Goal: Task Accomplishment & Management: Manage account settings

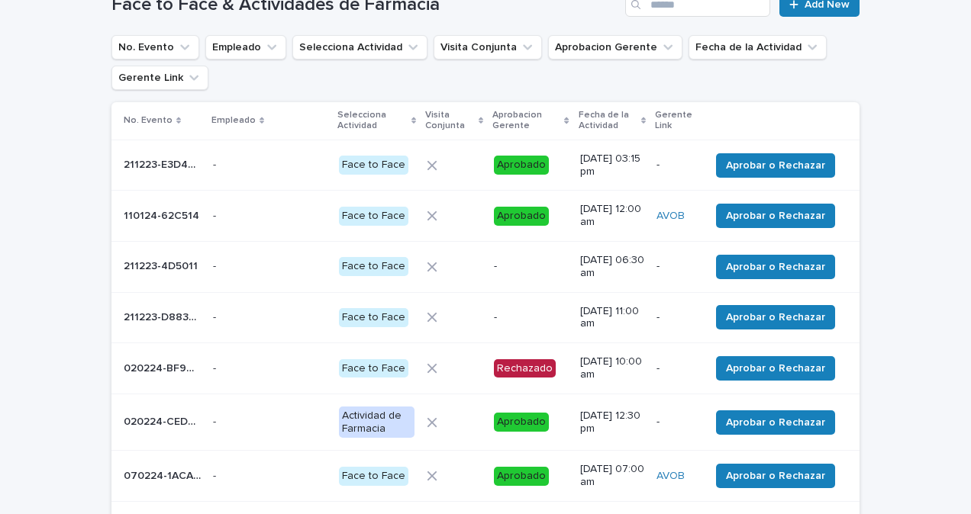
scroll to position [84, 0]
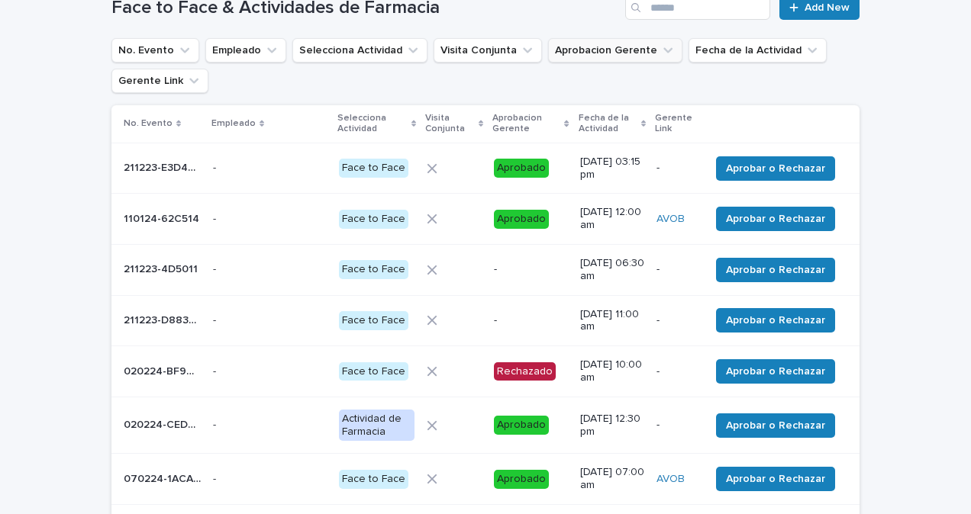
click at [601, 60] on button "Aprobacion Gerente" at bounding box center [615, 50] width 134 height 24
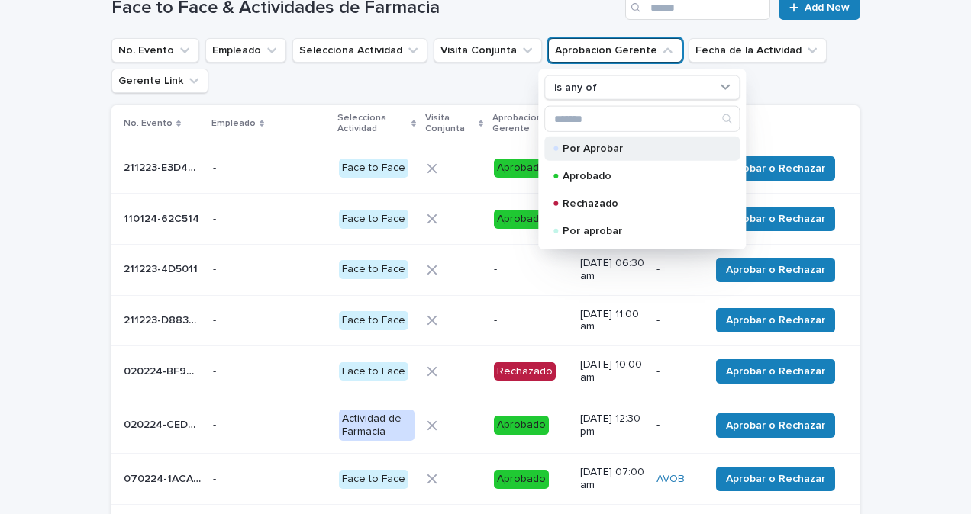
click at [612, 146] on p "Por Aprobar" at bounding box center [639, 148] width 153 height 11
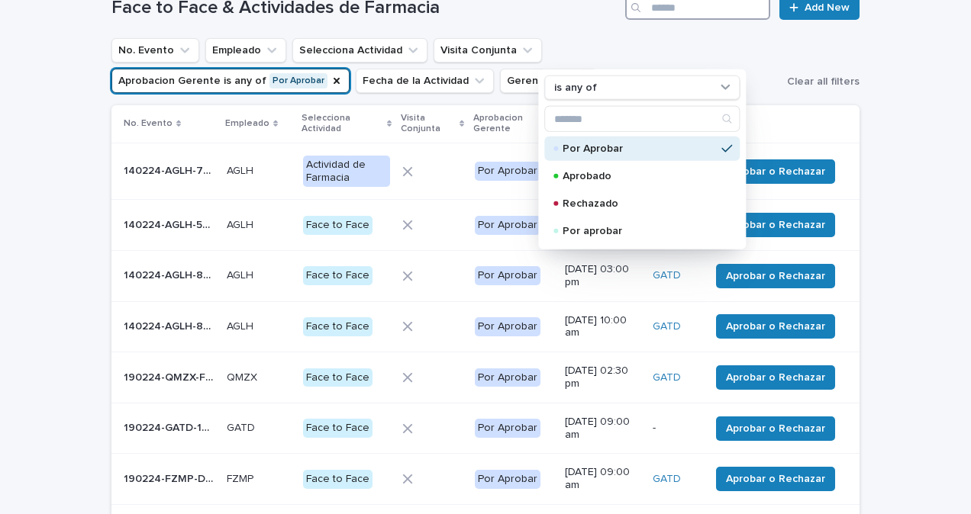
click at [693, 12] on input "Search" at bounding box center [697, 7] width 145 height 24
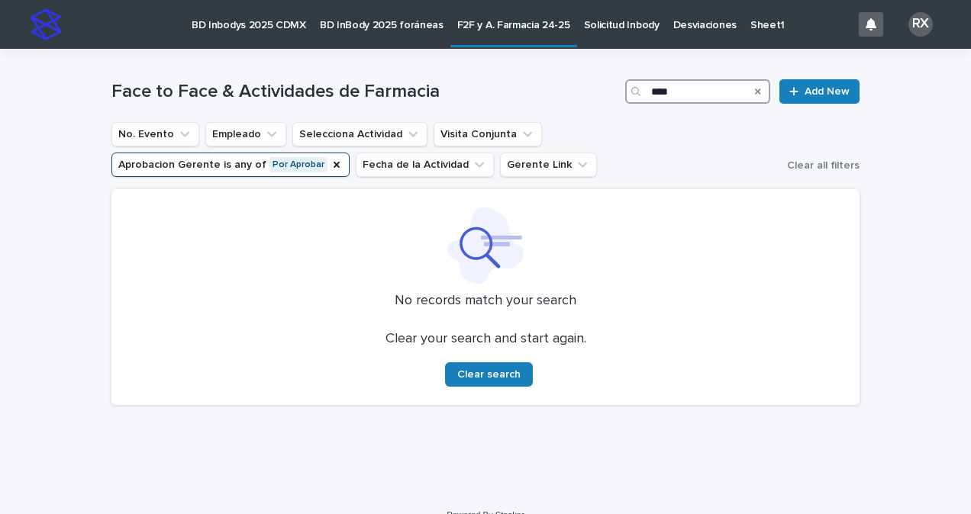
click at [690, 92] on input "****" at bounding box center [697, 91] width 145 height 24
type input "****"
click at [810, 160] on button "Clear all filters" at bounding box center [820, 165] width 79 height 23
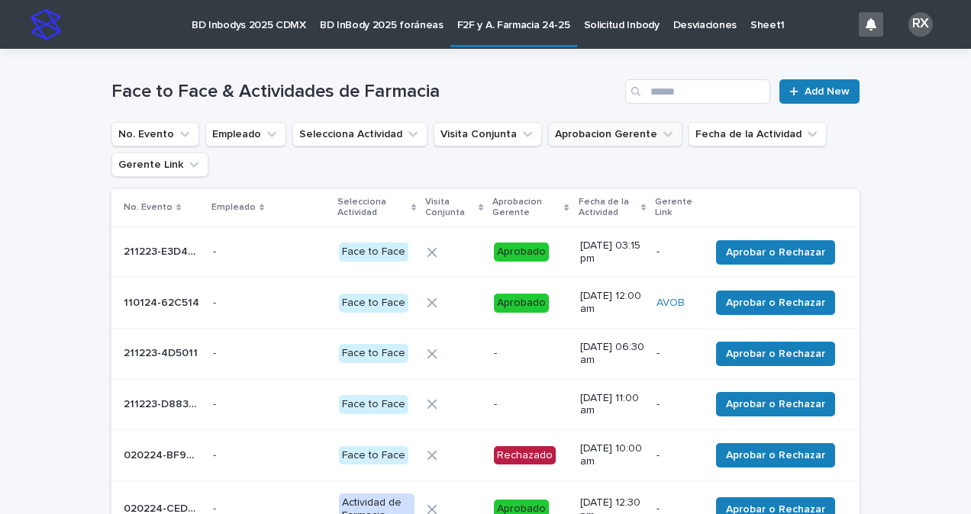
click at [621, 140] on button "Aprobacion Gerente" at bounding box center [615, 134] width 134 height 24
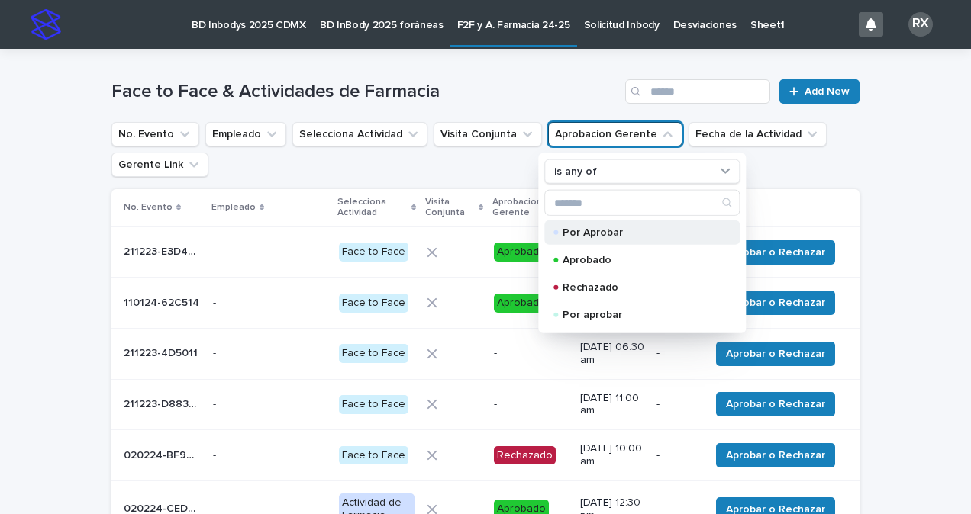
click at [615, 240] on div "Por Aprobar" at bounding box center [641, 233] width 195 height 24
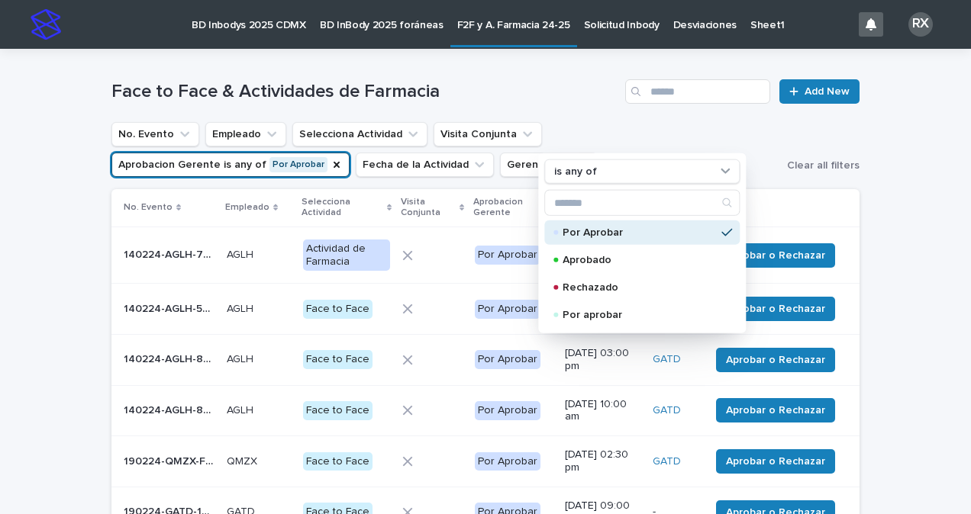
click at [901, 190] on div "Loading... Saving… Loading... Saving… Face to Face & Actividades de Farmacia Ad…" at bounding box center [485, 466] width 971 height 835
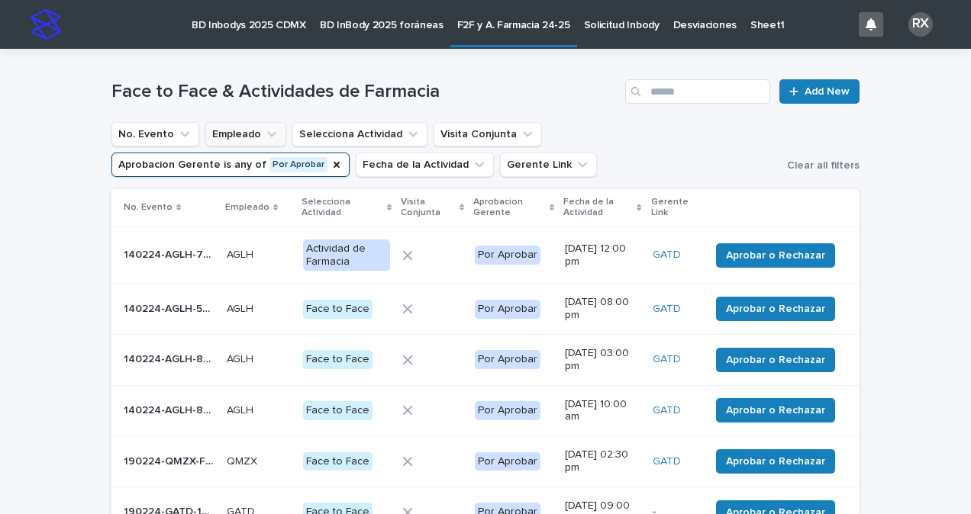
click at [264, 138] on icon "Empleado" at bounding box center [271, 134] width 15 height 15
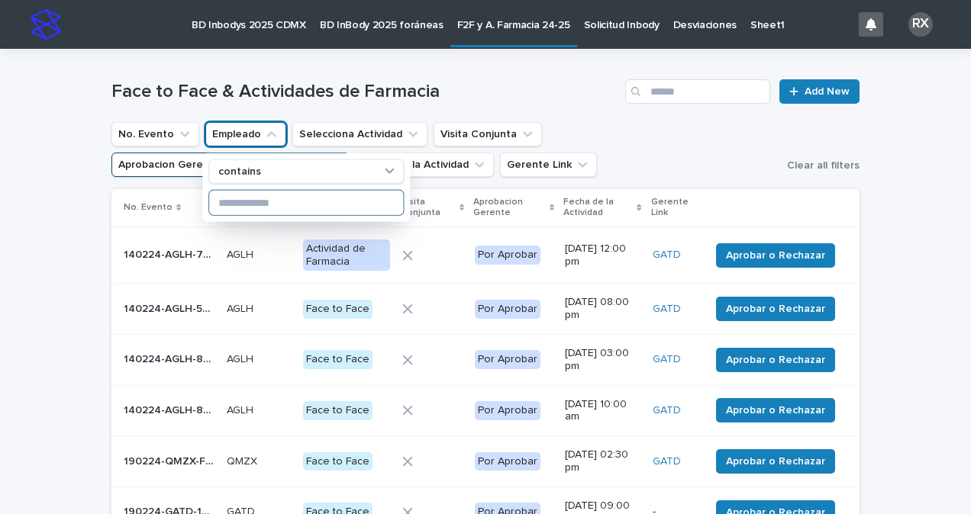
click at [266, 206] on input at bounding box center [306, 203] width 194 height 24
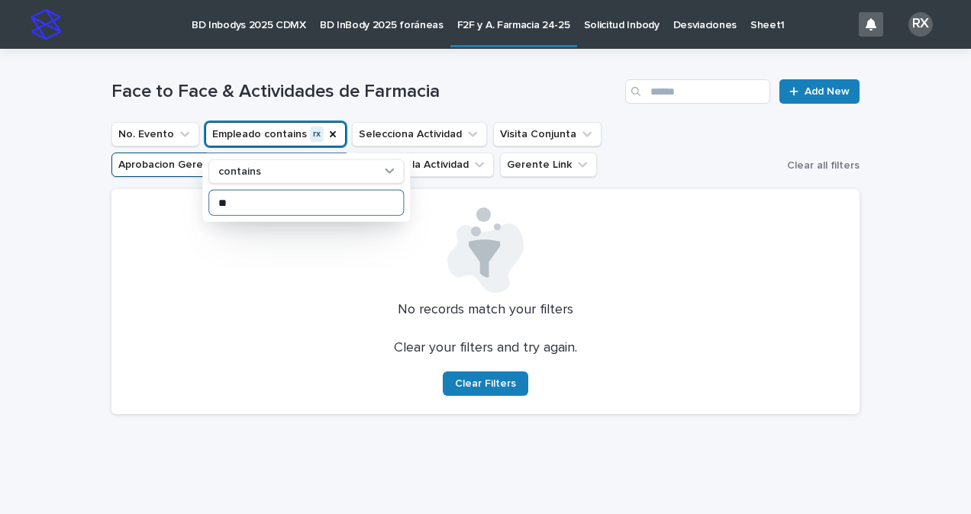
type input "*"
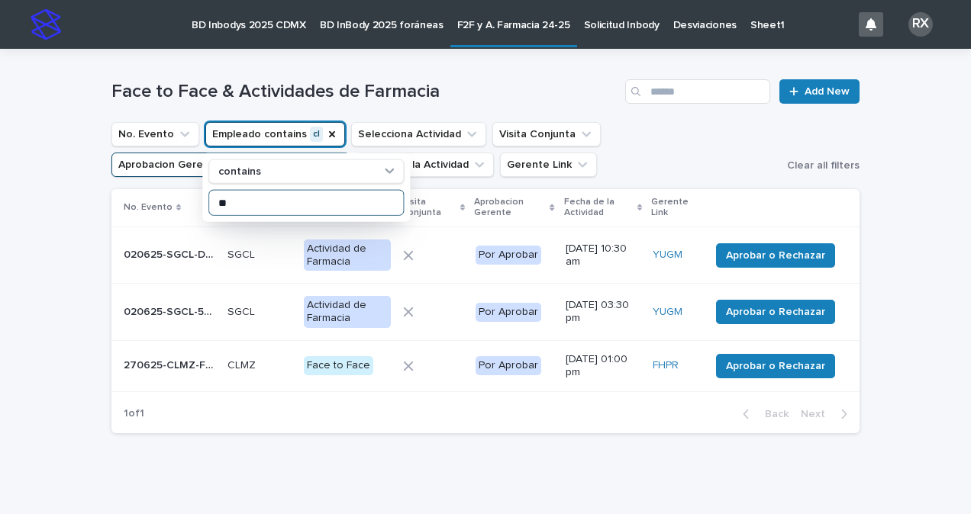
type input "*"
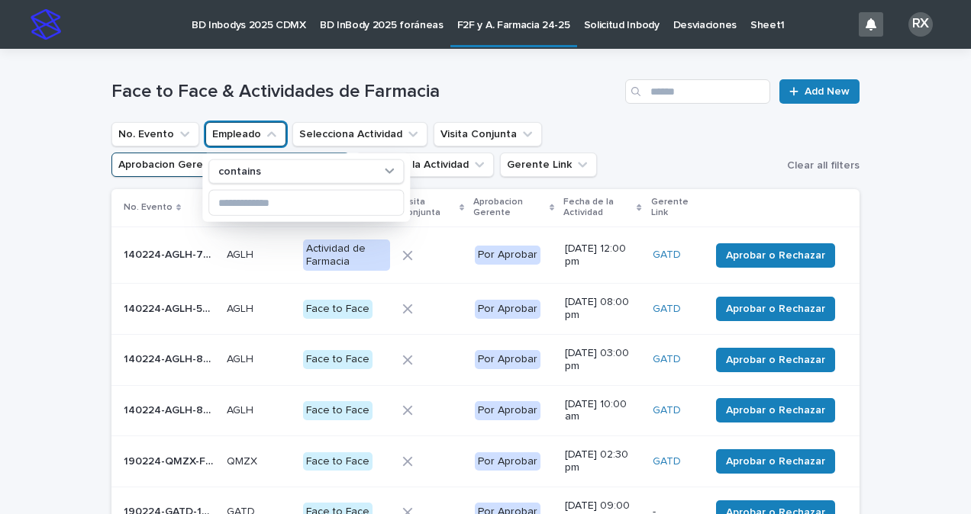
click at [905, 179] on div "Loading... Saving… Loading... Saving… Face to Face & Actividades de Farmacia Ad…" at bounding box center [485, 466] width 971 height 835
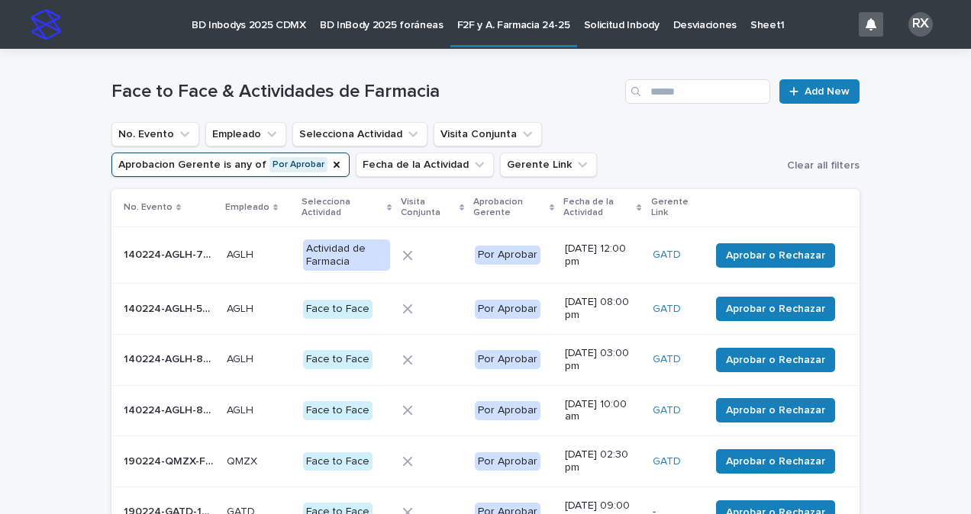
click at [663, 216] on p "Gerente Link" at bounding box center [675, 208] width 48 height 28
click at [575, 162] on icon "Gerente Link" at bounding box center [582, 164] width 15 height 15
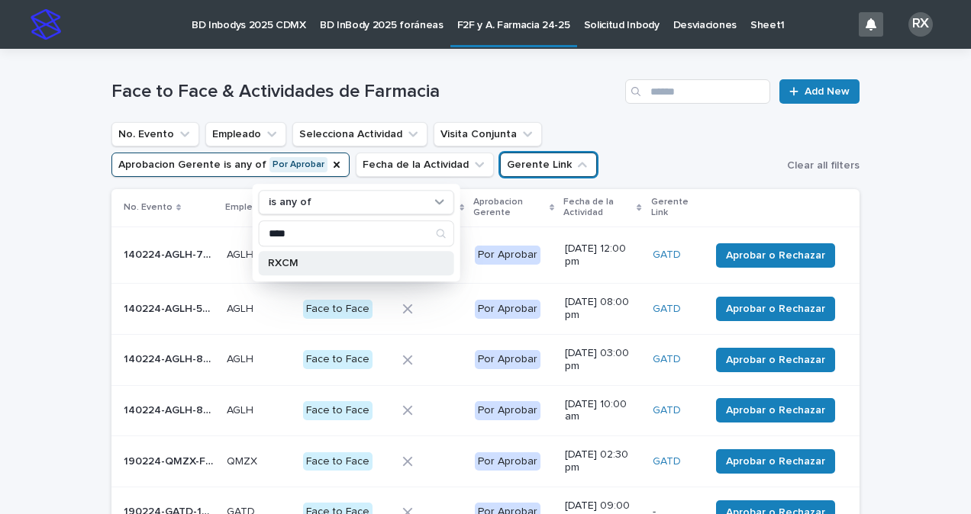
type input "****"
click at [306, 261] on p "RXCM" at bounding box center [349, 263] width 162 height 11
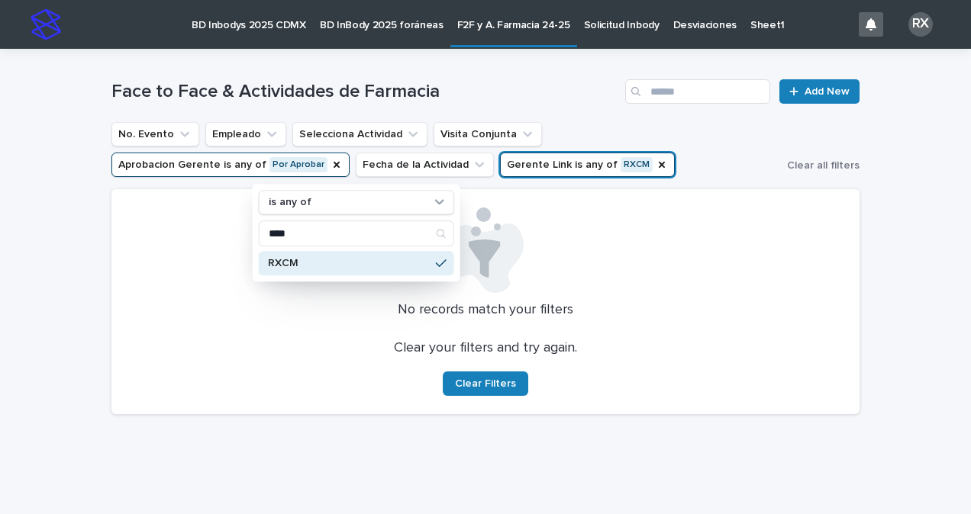
click at [350, 153] on button "Aprobacion Gerente is any of Por Aprobar" at bounding box center [230, 165] width 238 height 24
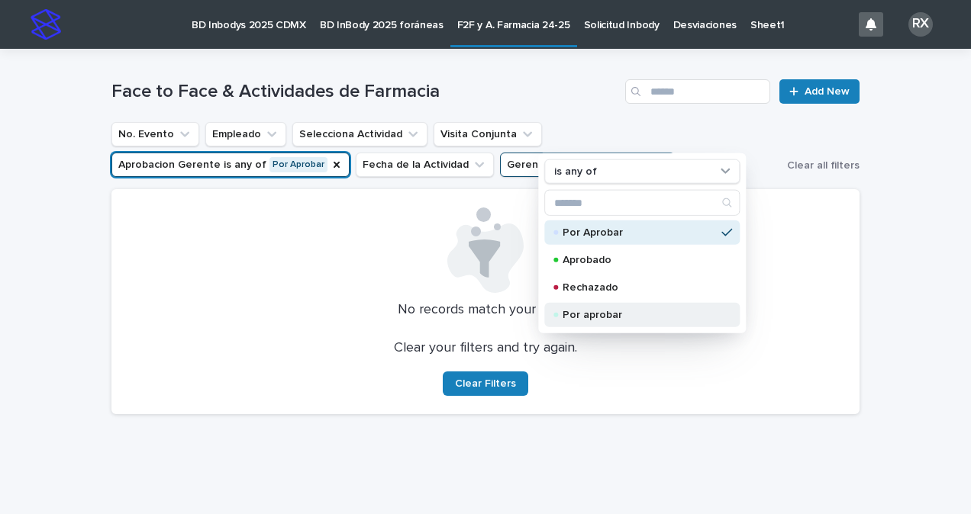
click at [636, 314] on p "Por aprobar" at bounding box center [639, 315] width 153 height 11
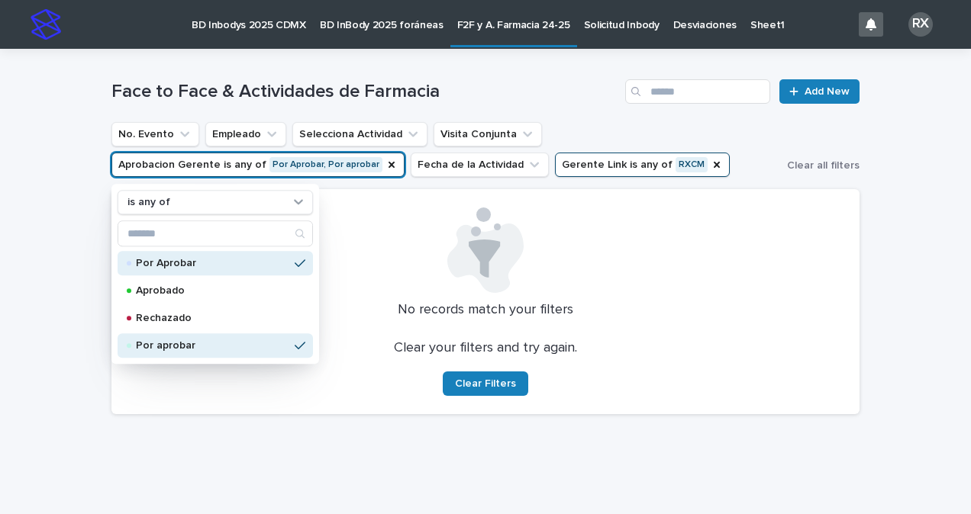
click at [901, 339] on div "Loading... Saving… Loading... Saving… Face to Face & Actividades de Farmacia Ad…" at bounding box center [485, 276] width 971 height 454
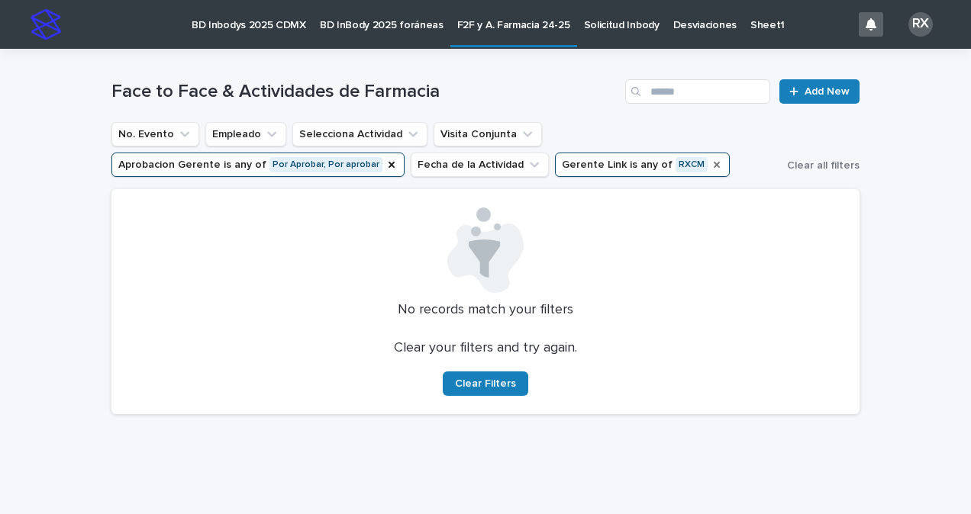
click at [711, 166] on icon "Gerente Link" at bounding box center [717, 165] width 12 height 12
click at [385, 170] on icon "Aprobacion Gerente" at bounding box center [391, 165] width 12 height 12
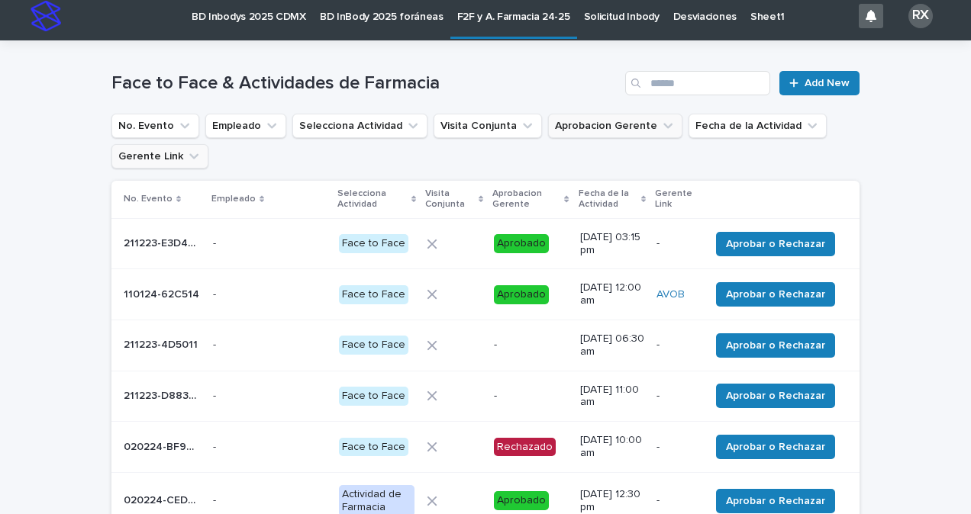
scroll to position [9, 0]
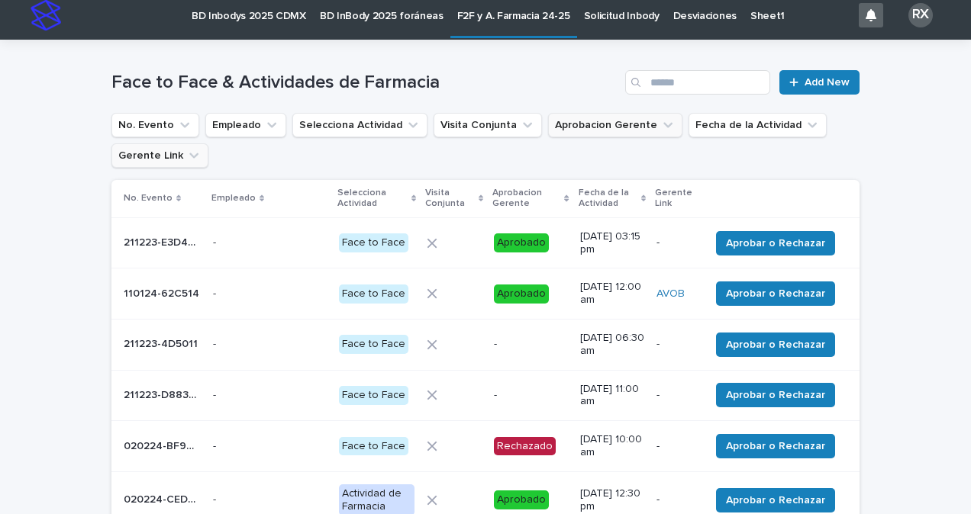
click at [914, 122] on div "Loading... Saving… Loading... Saving… Face to Face & Actividades de Farmacia Ad…" at bounding box center [485, 454] width 971 height 829
